Goal: Task Accomplishment & Management: Use online tool/utility

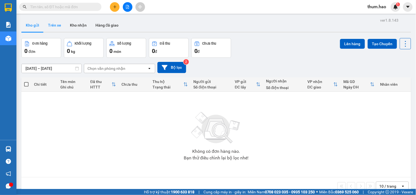
click at [57, 26] on button "Trên xe" at bounding box center [55, 25] width 22 height 13
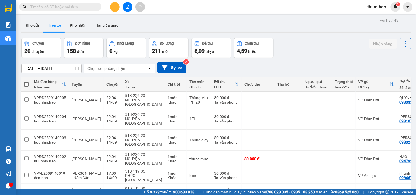
click at [124, 70] on div "Chọn văn phòng nhận" at bounding box center [107, 68] width 38 height 5
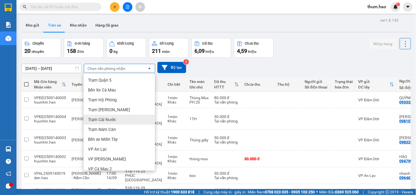
click at [102, 118] on span "Trạm Cái Nước" at bounding box center [102, 119] width 28 height 5
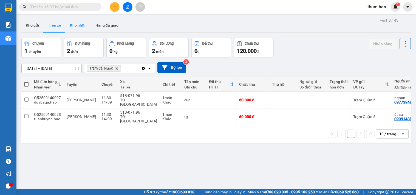
click at [76, 23] on button "Kho nhận" at bounding box center [79, 25] width 26 height 13
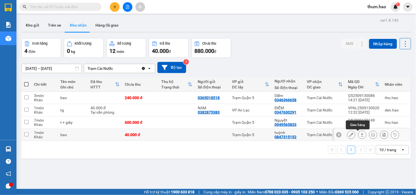
click at [361, 137] on icon at bounding box center [363, 135] width 4 height 4
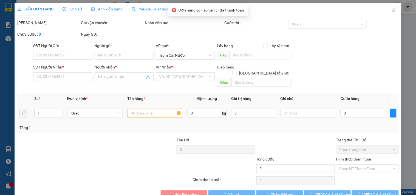
type input "0847315152"
type input "huỳnh"
type input "40.000"
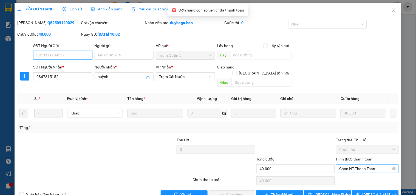
click at [349, 165] on span "Chọn HT Thanh Toán" at bounding box center [368, 169] width 56 height 8
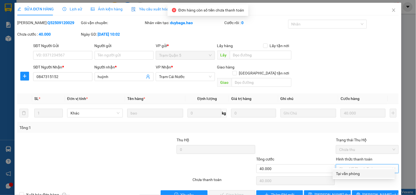
click at [344, 174] on div "Tại văn phòng" at bounding box center [364, 174] width 55 height 6
type input "0"
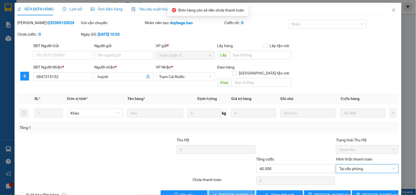
click at [231, 192] on span "[PERSON_NAME] và Giao hàng" at bounding box center [245, 195] width 53 height 6
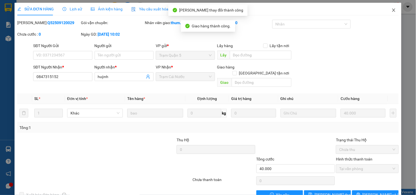
click at [392, 10] on icon "close" at bounding box center [394, 10] width 4 height 4
